Goal: Entertainment & Leisure: Consume media (video, audio)

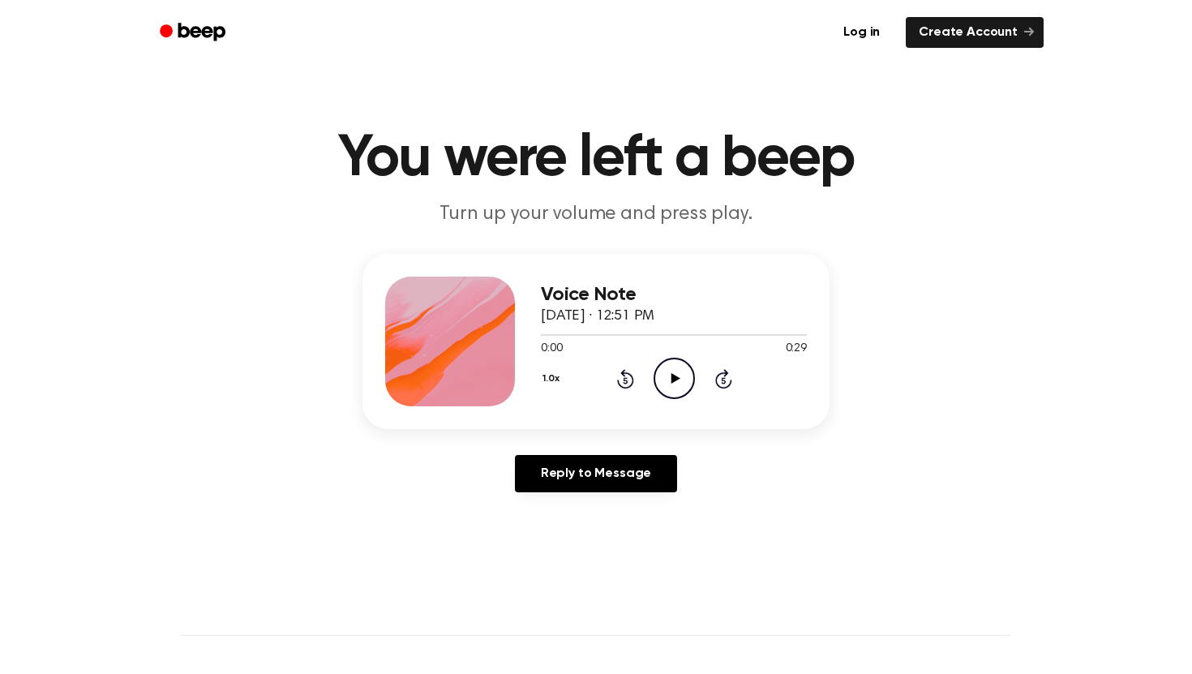
click at [681, 371] on icon "Play Audio" at bounding box center [674, 378] width 41 height 41
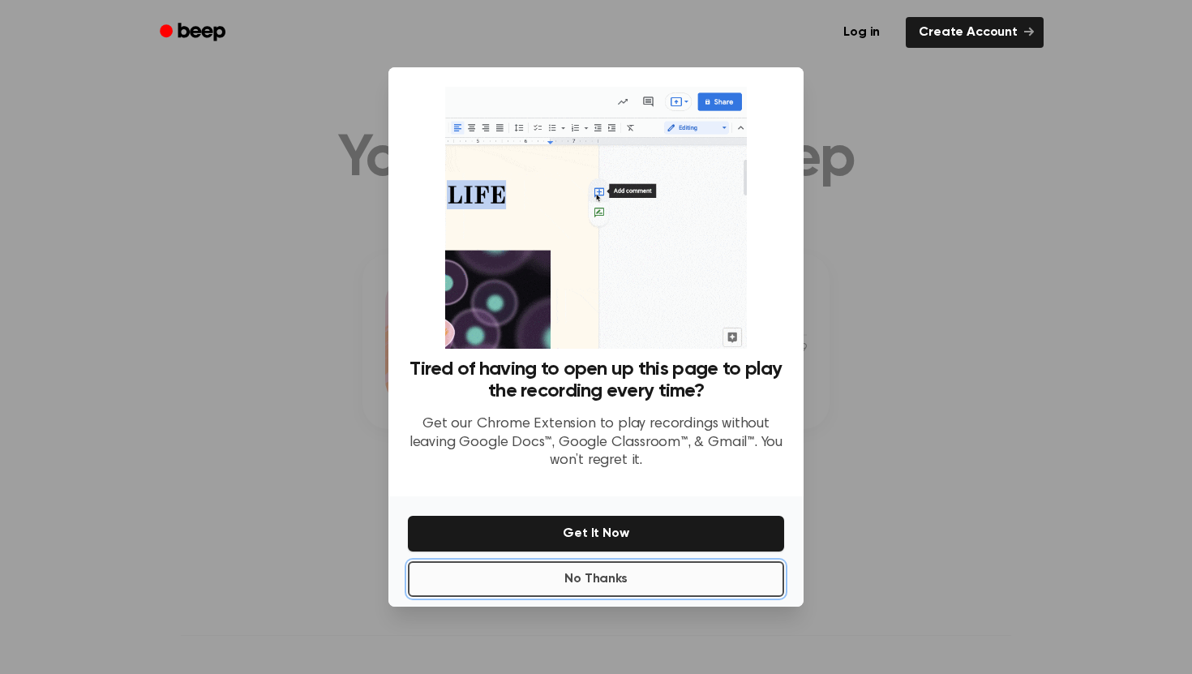
click at [607, 582] on button "No Thanks" at bounding box center [596, 579] width 376 height 36
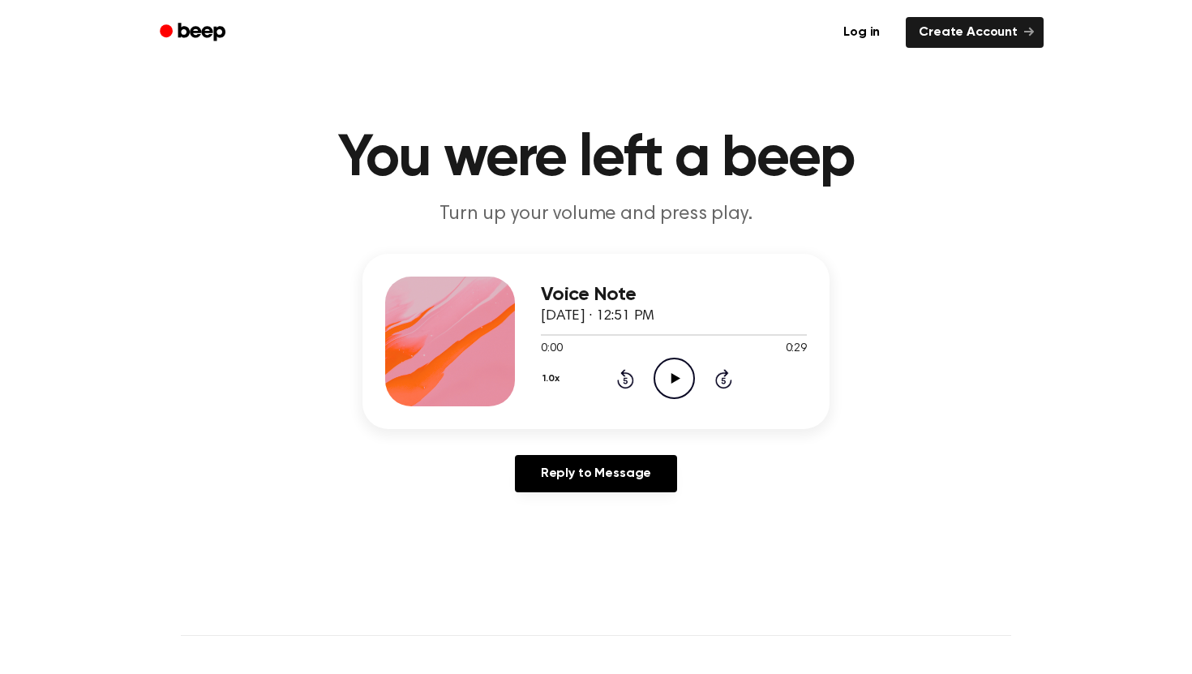
click at [681, 377] on icon "Play Audio" at bounding box center [674, 378] width 41 height 41
click at [666, 373] on icon "Play Audio" at bounding box center [674, 378] width 41 height 41
click at [664, 388] on icon "Pause Audio" at bounding box center [674, 378] width 41 height 41
click at [666, 384] on icon "Play Audio" at bounding box center [674, 378] width 41 height 41
click at [669, 386] on icon "Pause Audio" at bounding box center [674, 378] width 41 height 41
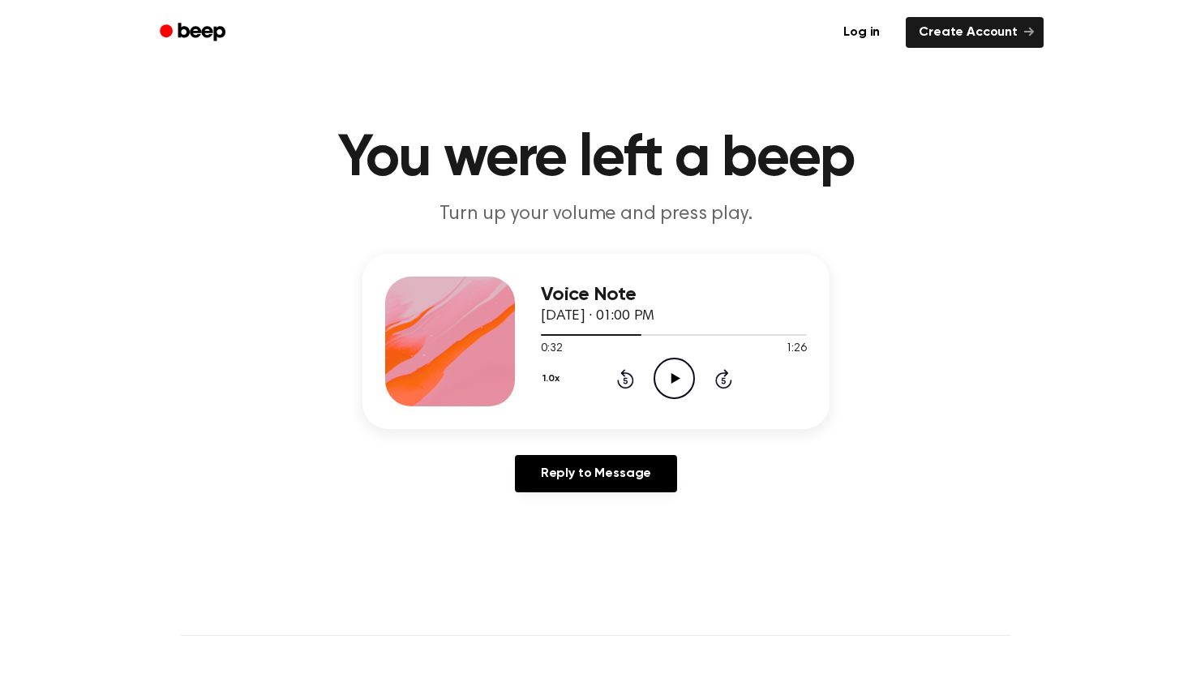
click at [669, 386] on icon "Play Audio" at bounding box center [674, 378] width 41 height 41
